Goal: Task Accomplishment & Management: Manage account settings

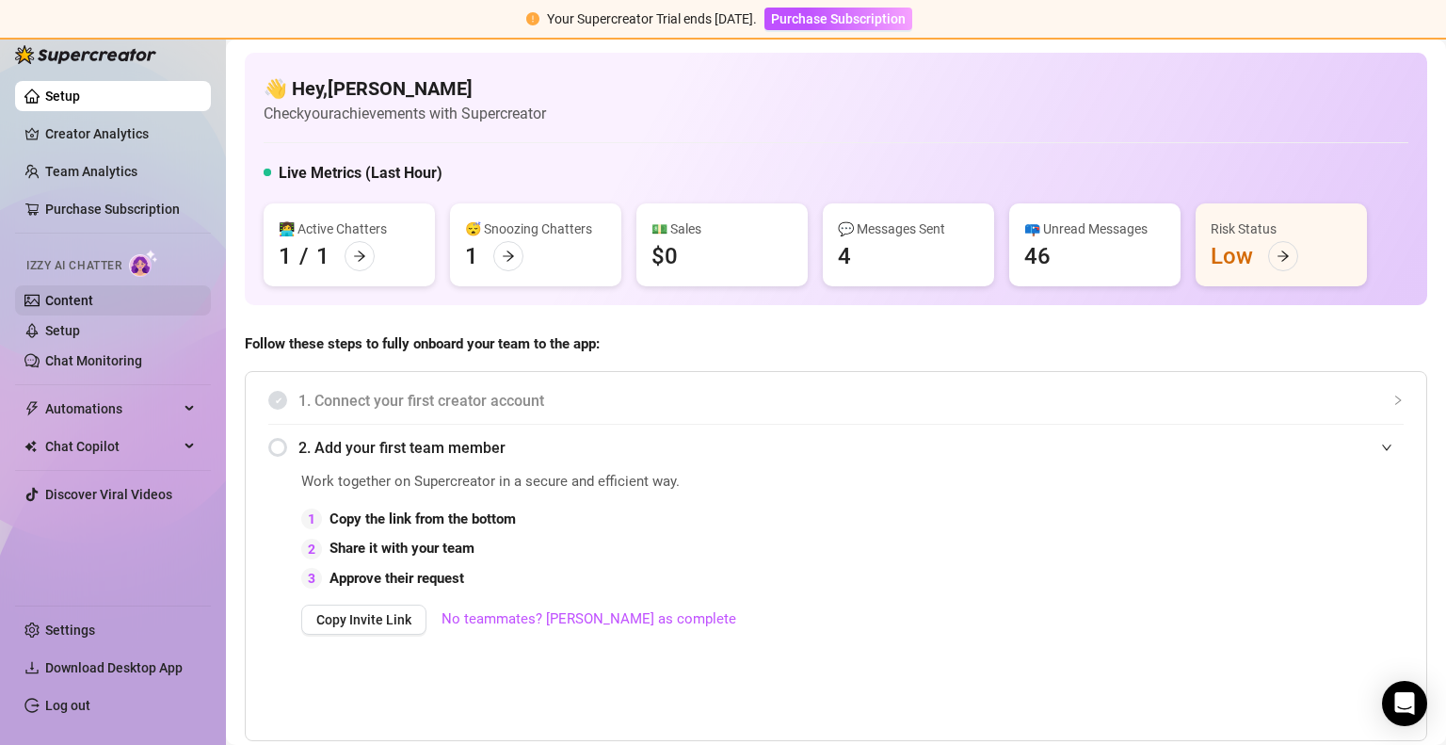
click at [93, 297] on link "Content" at bounding box center [69, 300] width 48 height 15
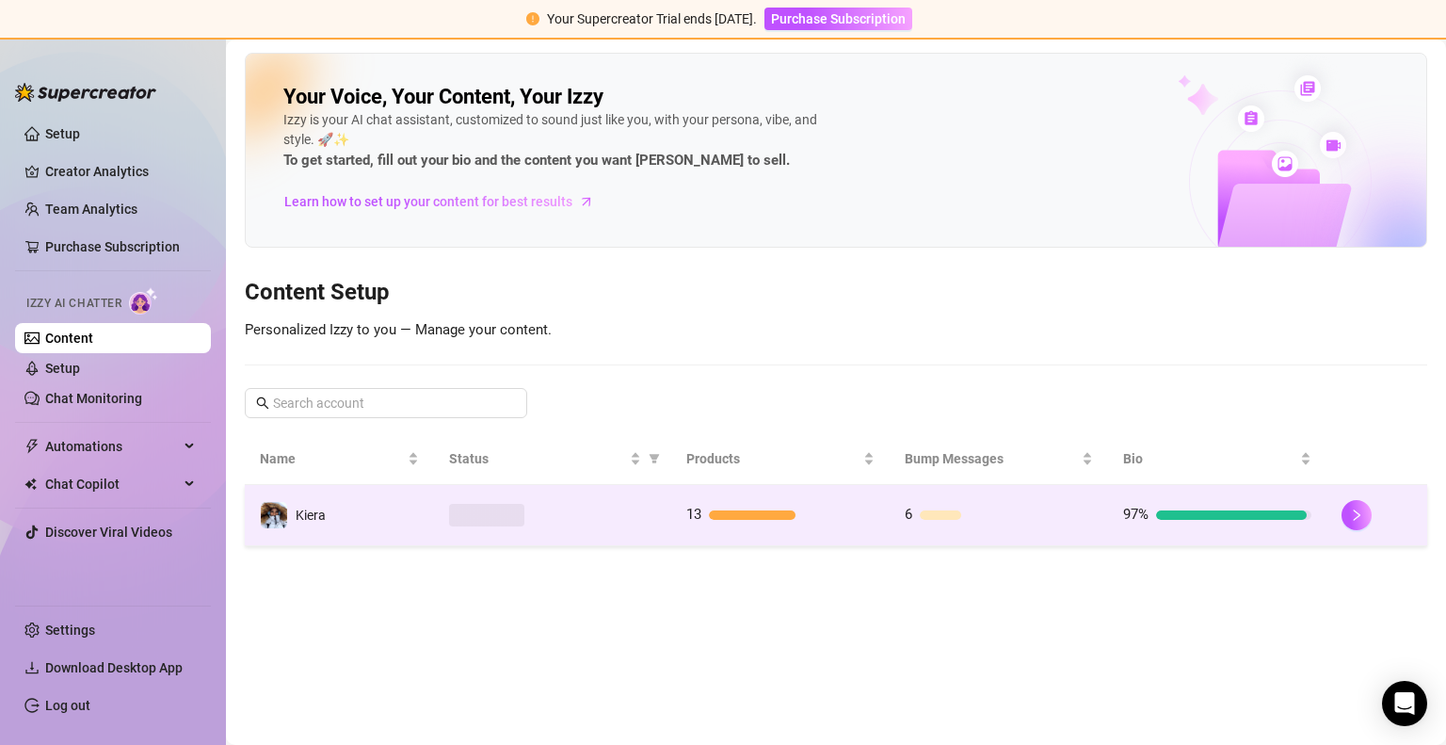
click at [405, 515] on td "Kiera" at bounding box center [339, 515] width 189 height 61
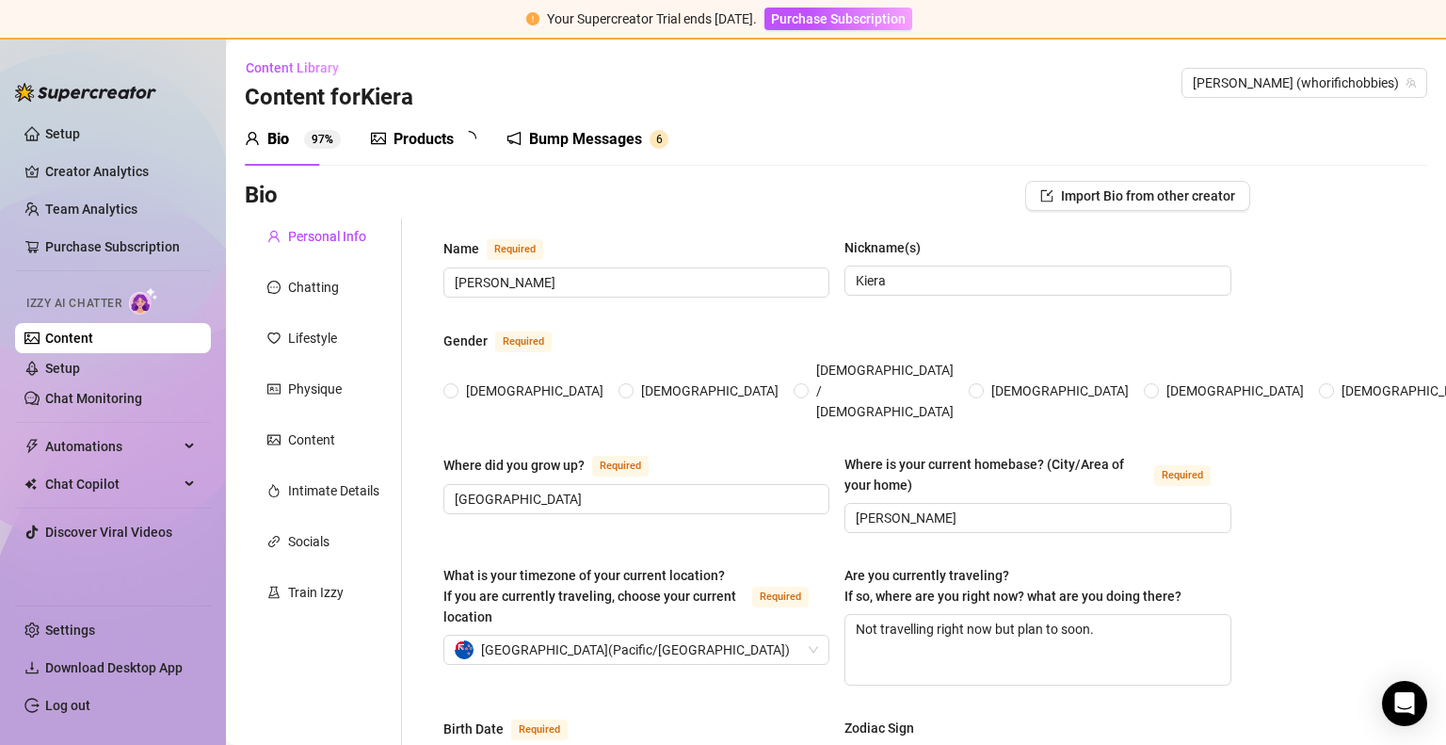
radio input "true"
type input "[DATE]"
click at [387, 135] on div "Products 1 3" at bounding box center [430, 139] width 119 height 23
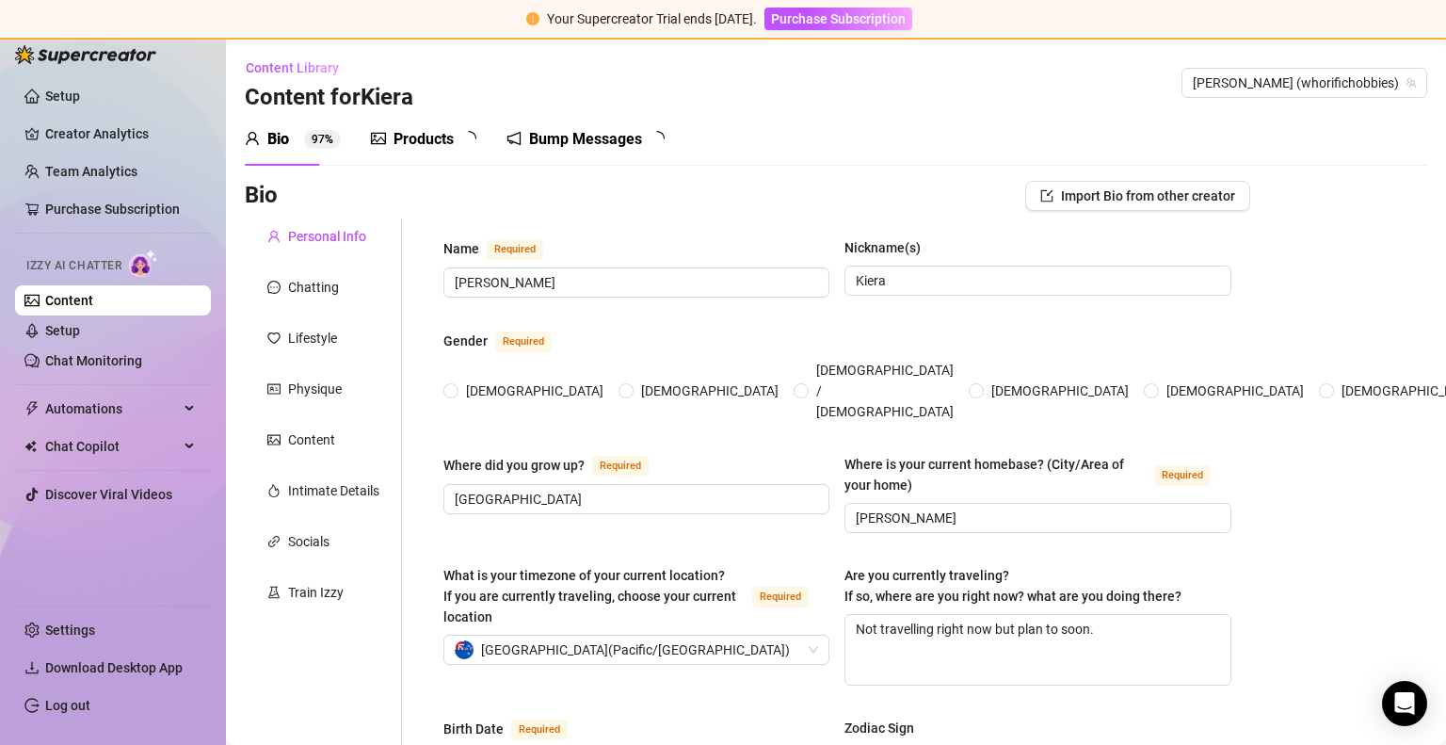
radio input "true"
type input "[DATE]"
click at [417, 135] on div "Products" at bounding box center [424, 139] width 60 height 23
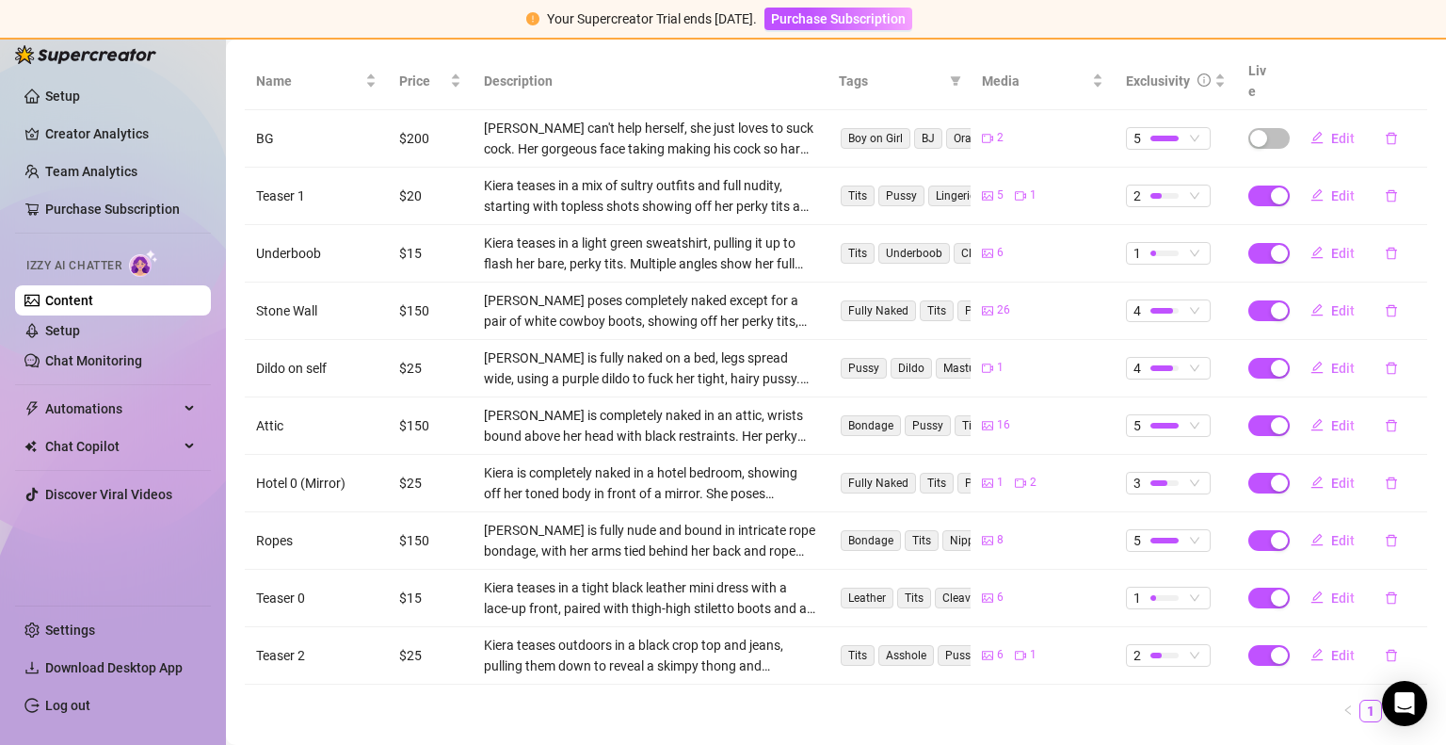
scroll to position [399, 0]
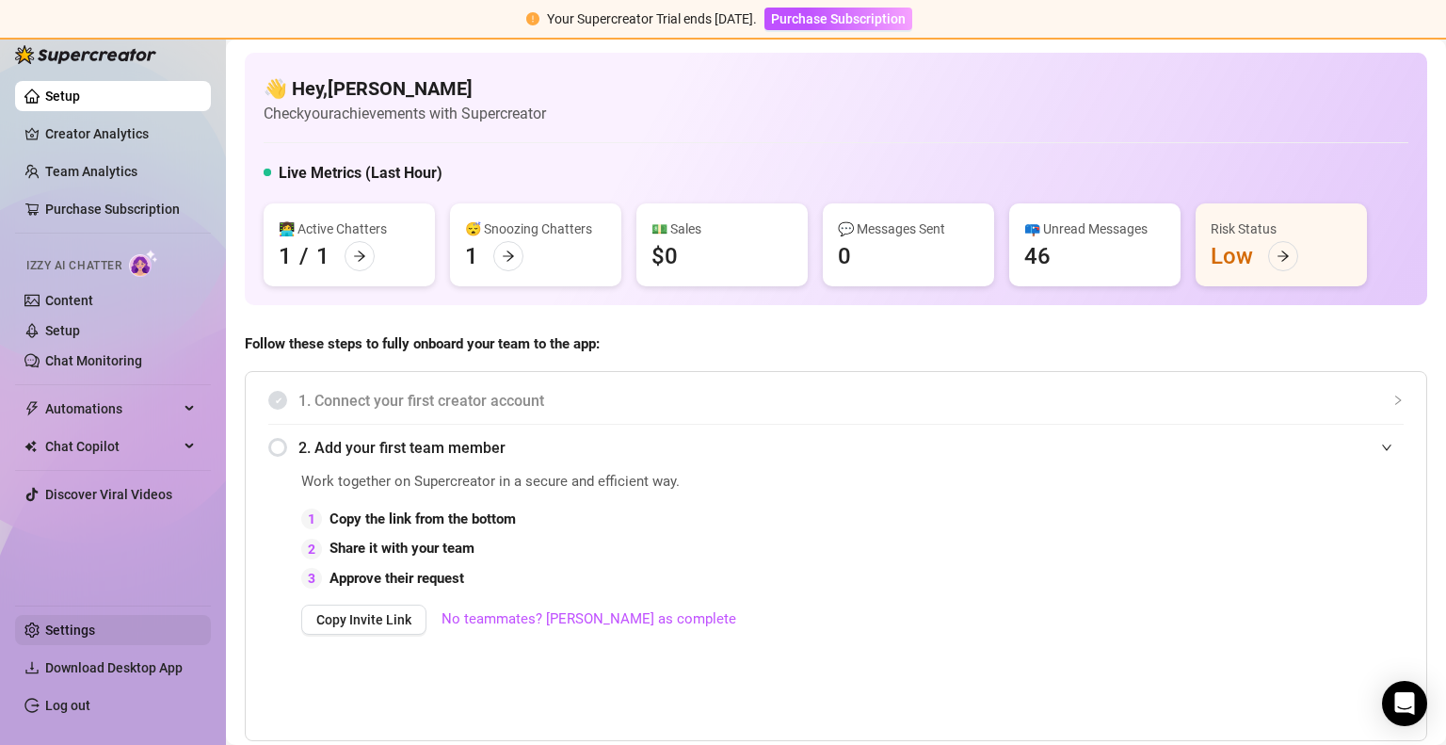
click at [95, 627] on link "Settings" at bounding box center [70, 629] width 50 height 15
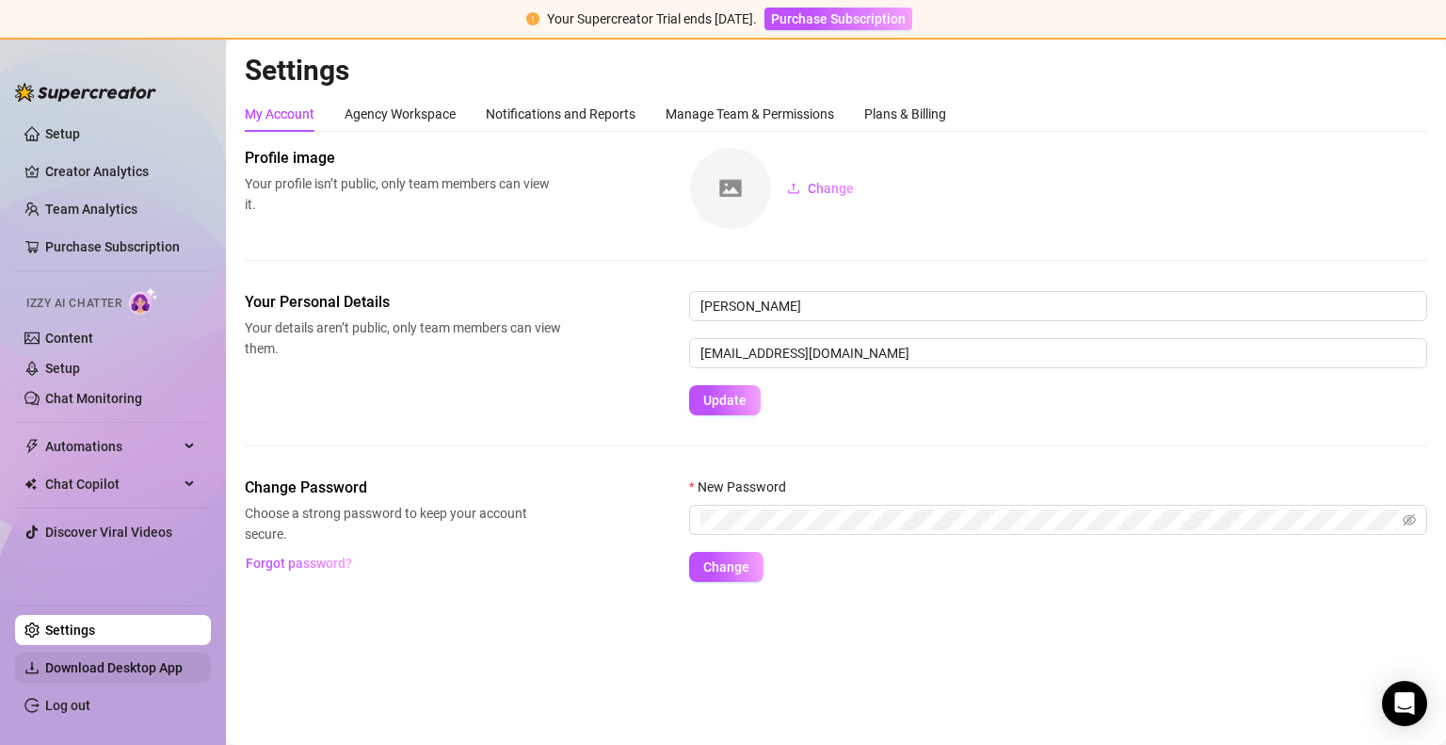
click at [132, 663] on span "Download Desktop App" at bounding box center [113, 667] width 137 height 15
click at [80, 135] on link "Setup" at bounding box center [62, 133] width 35 height 15
